Goal: Task Accomplishment & Management: Manage account settings

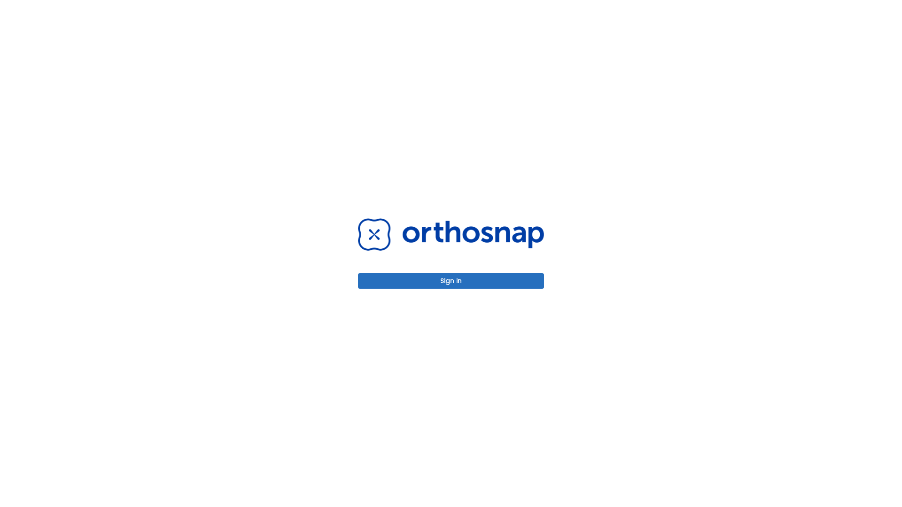
click at [451, 281] on button "Sign in" at bounding box center [451, 281] width 186 height 16
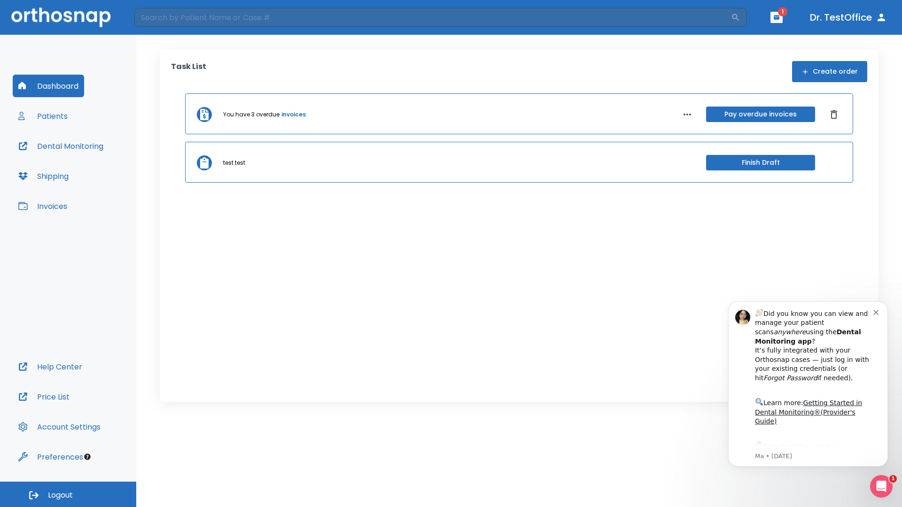
click at [68, 495] on span "Logout" at bounding box center [60, 495] width 25 height 10
